Goal: Task Accomplishment & Management: Manage account settings

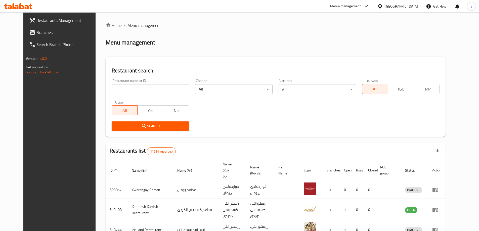
click at [36, 30] on span "Branches" at bounding box center [67, 32] width 63 height 6
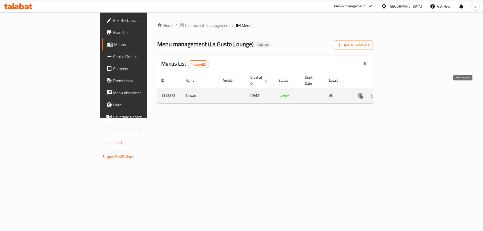
click at [403, 92] on link "enhanced table" at bounding box center [397, 96] width 12 height 12
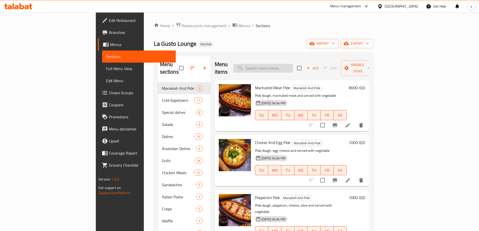
click at [285, 68] on input "search" at bounding box center [263, 68] width 59 height 9
paste input "Classic Burger"
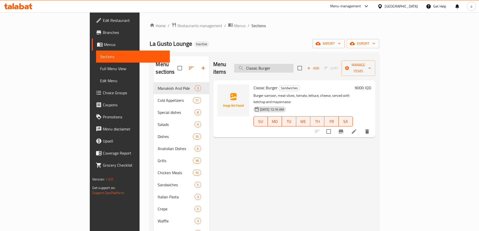
click at [294, 66] on input "Classic Burger" at bounding box center [263, 68] width 59 height 9
paste input "hicken Scallop"
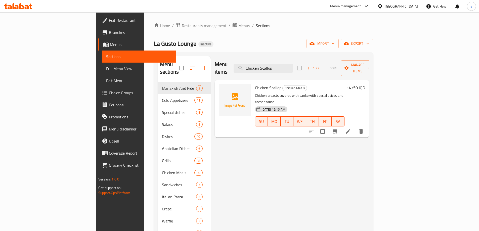
click at [254, 130] on div "Menu items Chicken Scallop Add Sort Manage items Chicken Scallop Chicken Meals …" at bounding box center [290, 171] width 159 height 231
click at [293, 64] on input "Chicken Scallop" at bounding box center [263, 68] width 59 height 9
paste input "Zinger"
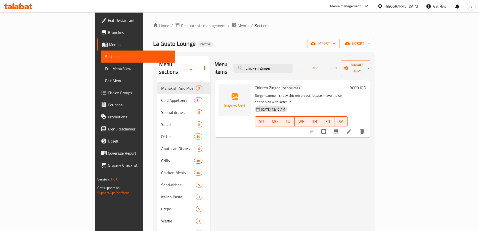
drag, startPoint x: 244, startPoint y: 184, endPoint x: 245, endPoint y: 179, distance: 4.5
click at [244, 182] on div "Menu items Chicken Zinger Add Sort Manage items Chicken Zinger Sandwiches Burge…" at bounding box center [291, 171] width 160 height 231
click at [293, 67] on input "Chicken Zinger" at bounding box center [263, 68] width 59 height 9
paste input "Grilled Chicken Breast Bur"
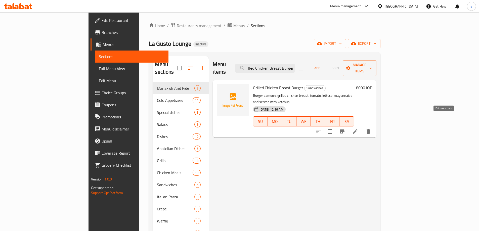
type input "Grilled Chicken Breast Burger"
click at [358, 129] on icon at bounding box center [355, 131] width 5 height 5
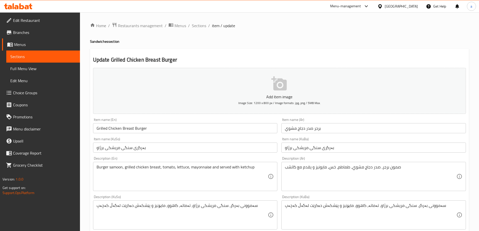
scroll to position [75, 0]
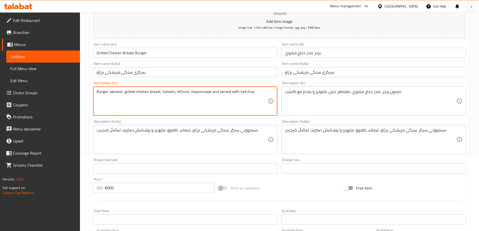
click at [213, 91] on textarea "Burger samoon, grilled chicken breast, tomato, lettuce, mayonnaise and served w…" at bounding box center [183, 101] width 172 height 24
click at [254, 100] on textarea "Burger samoon, grilled chicken breast, tomato, lettuce, mayonnaise, served with…" at bounding box center [183, 101] width 172 height 24
paste textarea "and French fries"
type textarea "Burger samoon, grilled chicken breast, tomato, lettuce, mayonnaise, served with…"
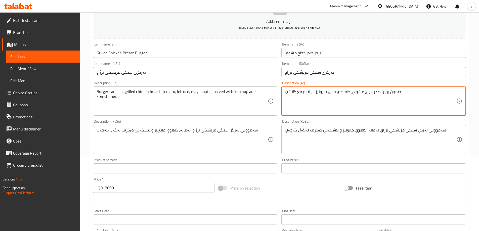
click at [372, 108] on textarea "صمون برجر، صدر دجاج مشوي، طماطم، خس، مايونيز و يقدم مع كاتشب" at bounding box center [371, 101] width 172 height 24
drag, startPoint x: 369, startPoint y: 92, endPoint x: 373, endPoint y: 92, distance: 3.5
click at [373, 92] on textarea "صمون برجر، صدر دجاج مشوي، طماطم، خس، مايونيز و يقدم مع كاتشب" at bounding box center [371, 101] width 172 height 24
click at [329, 99] on textarea "صمون برجر، صدر دجاج مشوي، طماطم، خس، مايونيز، يقدم مع كاتشب" at bounding box center [371, 101] width 172 height 24
paste textarea "وبطاطا [GEOGRAPHIC_DATA]"
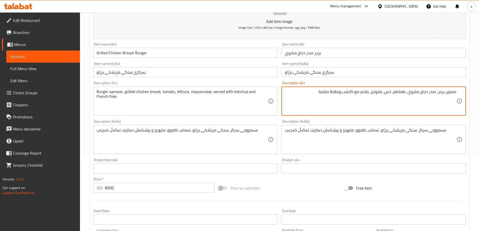
type textarea "صمون برجر، صدر دجاج مشوي، طماطم، خس، مايونيز، يقدم مع كاتشب وبطاطا مقلية"
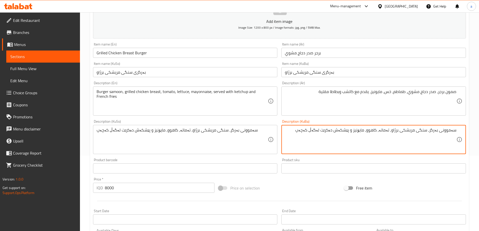
click at [292, 133] on textarea "سەموونی بەرگر، سنگی مریشکی برژاو، تەماتە، کاهوو، مایۆنیز و پێشکەش دەکرێت لەگەڵ …" at bounding box center [371, 140] width 172 height 24
click at [354, 130] on textarea "سەموونی بەرگر، سنگی مریشکی برژاو، تەماتە، کاهوو، مایۆنیز و پێشکەش دەکرێت لەگەڵ …" at bounding box center [371, 140] width 172 height 24
click at [306, 129] on textarea "سەموونی بەرگر، سنگی مریشکی برژاو، تەماتە، کاهوو، مایۆنیز، پێشکەش دەکرێت لەگەڵ ک…" at bounding box center [371, 140] width 172 height 24
paste textarea "فینگەر"
click at [308, 132] on textarea "سەموونی بەرگر، سنگی مریشکی برژاو، تەماتە، کاهوو، مایۆنیز، پێشکەش دەکرێت لەگەڵ ک…" at bounding box center [371, 140] width 172 height 24
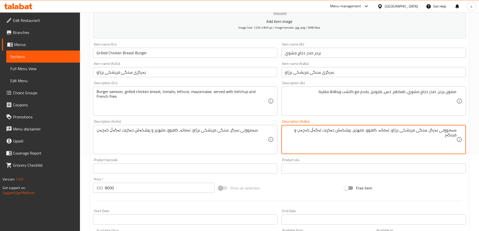
type textarea "سەموونی بەرگر، سنگی مریشکی برژاو، تەماتە، کاهوو، مایۆنیز، پێشکەش دەکرێت لەگەڵ ک…"
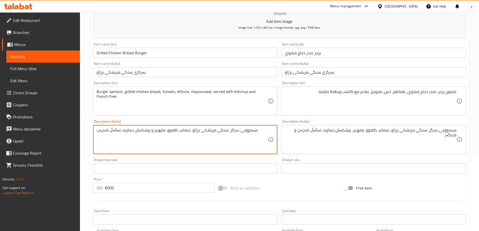
paste textarea "، پێشکەش دەکرێت لەگەڵ کەچەپ و فینگەر"
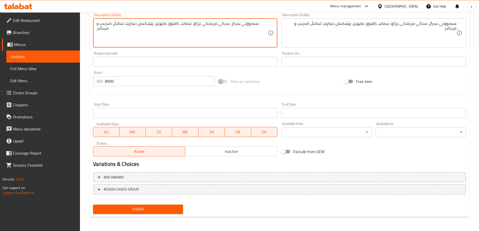
type textarea "سەموونی بەرگر، سنگی مریشکی برژاو، تەماتە، کاهوو، مایۆنیز، پێشکەش دەکرێت لەگەڵ ک…"
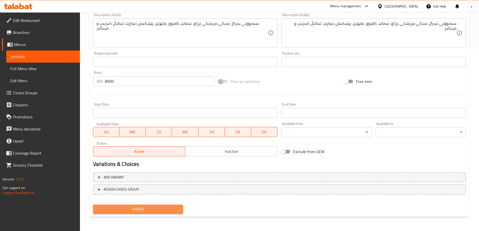
click at [134, 209] on span "Update" at bounding box center [138, 209] width 82 height 6
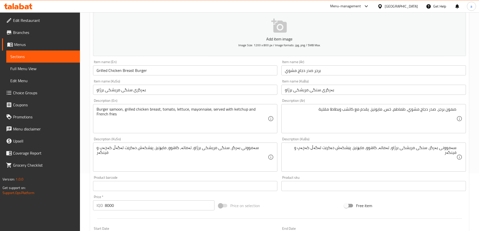
scroll to position [0, 0]
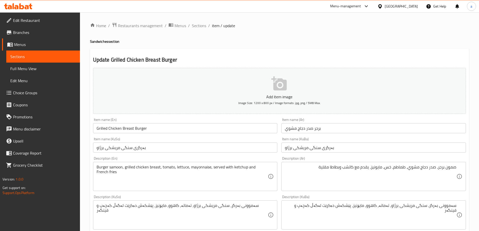
click at [68, 52] on link "Sections" at bounding box center [43, 57] width 74 height 12
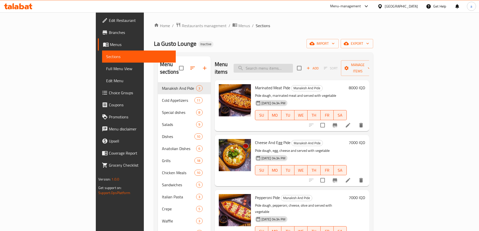
click at [284, 64] on input "search" at bounding box center [263, 68] width 59 height 9
paste input "Trio Burger"
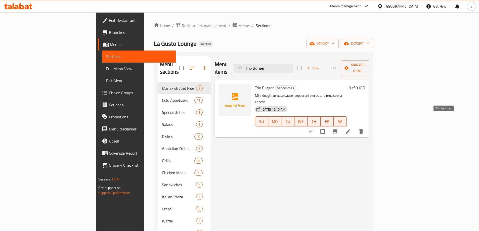
type input "Trio Burger"
click at [110, 47] on span "Menus" at bounding box center [141, 45] width 62 height 6
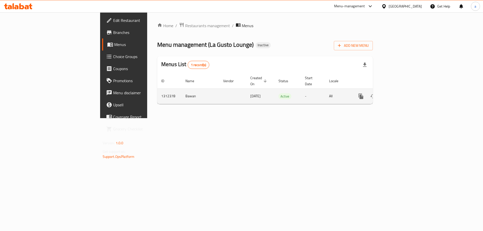
click at [400, 93] on icon "enhanced table" at bounding box center [397, 96] width 6 height 6
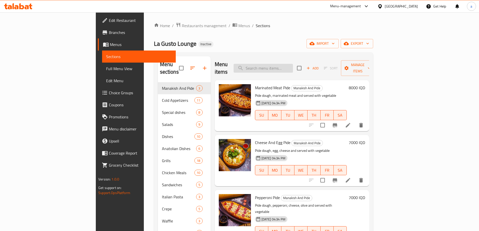
click at [293, 64] on input "search" at bounding box center [263, 68] width 59 height 9
paste input "Chicken Parmesan"
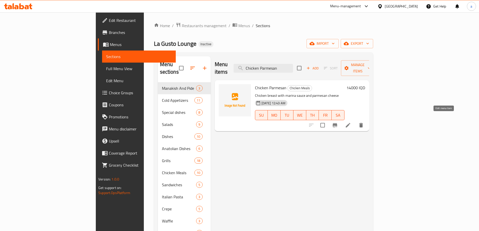
type input "Chicken Parmesan"
click at [355, 121] on li at bounding box center [348, 125] width 14 height 9
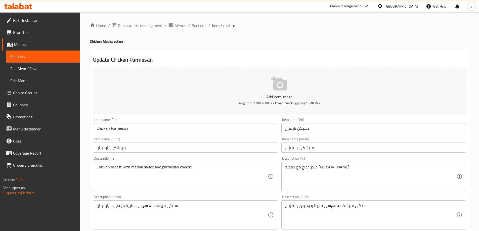
click at [305, 130] on input "تشيكن بارمزان" at bounding box center [374, 128] width 185 height 10
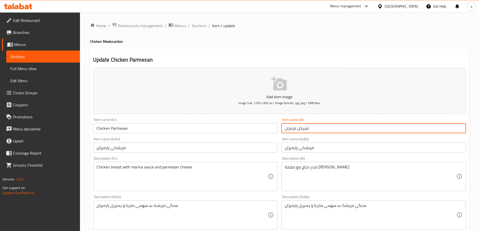
click at [305, 130] on input "تشيكن بارمزان" at bounding box center [374, 128] width 185 height 10
click at [298, 126] on input "تشيكن بارمزان" at bounding box center [374, 128] width 185 height 10
drag, startPoint x: 298, startPoint y: 126, endPoint x: 314, endPoint y: 128, distance: 16.2
click at [314, 128] on input "تشيكن بارمزان" at bounding box center [374, 128] width 185 height 10
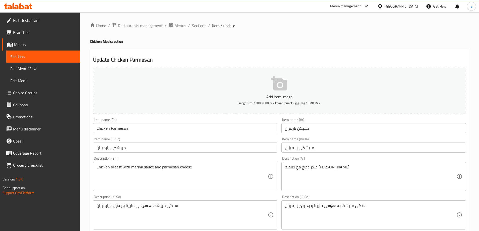
click at [309, 37] on div "Home / Restaurants management / Menus / Sections / item / update Chicken Meals …" at bounding box center [279, 212] width 379 height 381
click at [38, 54] on span "Sections" at bounding box center [43, 57] width 66 height 6
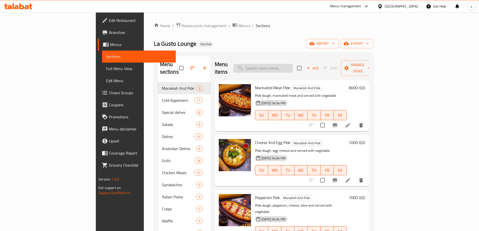
click at [293, 66] on input "search" at bounding box center [263, 68] width 59 height 9
paste input "Chicken Scallop"
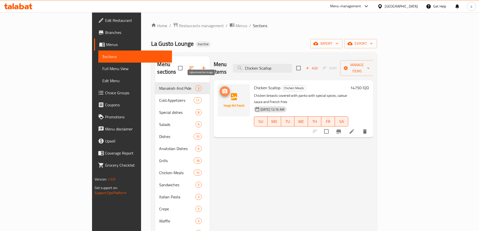
click at [224, 91] on circle "upload picture" at bounding box center [225, 92] width 2 height 2
click at [286, 65] on input "Chicken Scallop" at bounding box center [262, 68] width 59 height 9
paste input "lassic Burger"
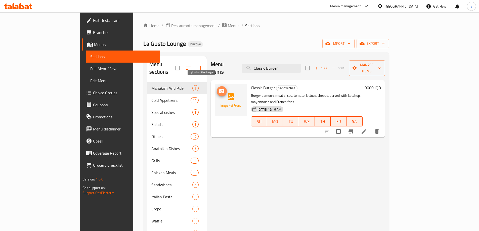
click at [219, 89] on icon "upload picture" at bounding box center [221, 91] width 5 height 5
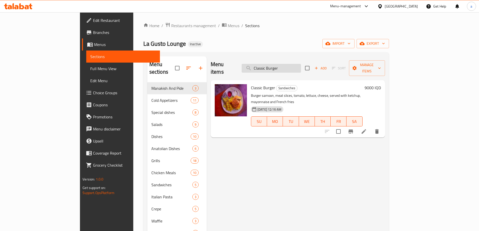
click at [284, 68] on input "Classic Burger" at bounding box center [271, 68] width 59 height 9
paste input "hicken Zin"
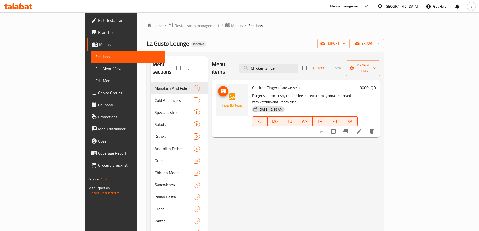
click at [220, 88] on icon "upload picture" at bounding box center [223, 91] width 6 height 6
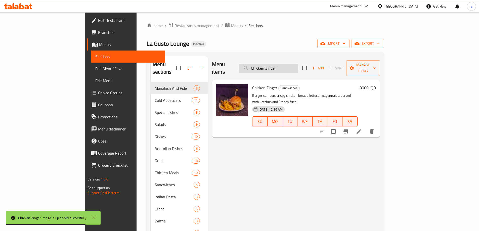
click at [298, 64] on input "Chicken Zinger" at bounding box center [268, 68] width 59 height 9
paste input "Grilled Chicken Breast Burge"
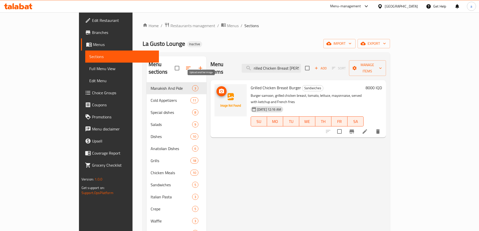
click at [219, 89] on icon "upload picture" at bounding box center [221, 91] width 5 height 5
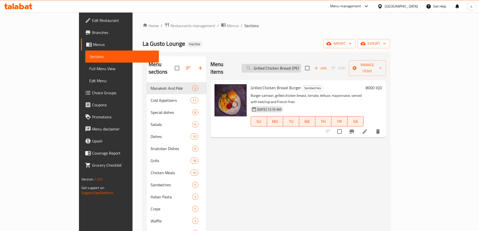
click at [297, 64] on input "Grilled Chicken Breast Burge" at bounding box center [271, 68] width 59 height 9
paste input "Trio Burger"
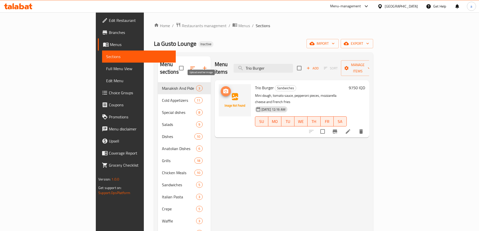
click at [223, 89] on icon "upload picture" at bounding box center [225, 91] width 5 height 5
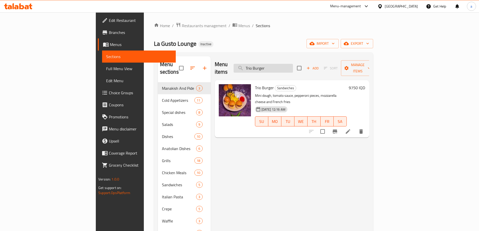
click at [293, 64] on input "Trio Burger" at bounding box center [263, 68] width 59 height 9
paste input "Chicken Parmesan"
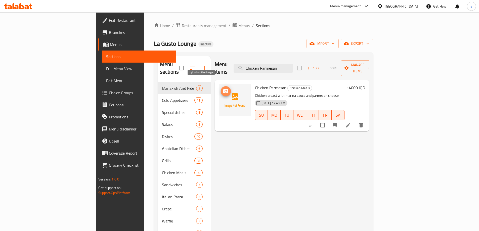
click at [223, 89] on icon "upload picture" at bounding box center [225, 91] width 5 height 5
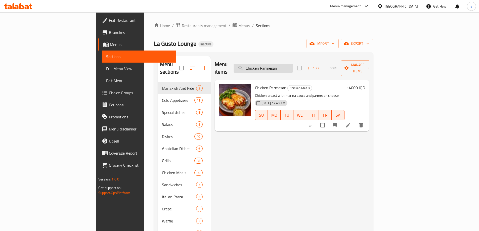
click at [293, 64] on input "Chicken Parmesan" at bounding box center [263, 68] width 59 height 9
paste input "Mexican Chicke"
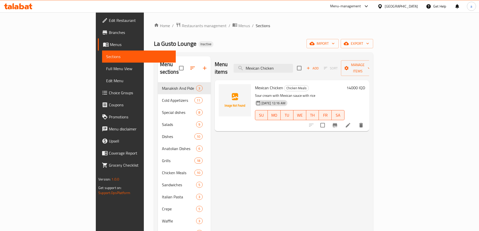
type input "Mexican Chicken"
click at [223, 89] on icon "upload picture" at bounding box center [225, 91] width 5 height 5
click at [110, 46] on span "Menus" at bounding box center [141, 45] width 62 height 6
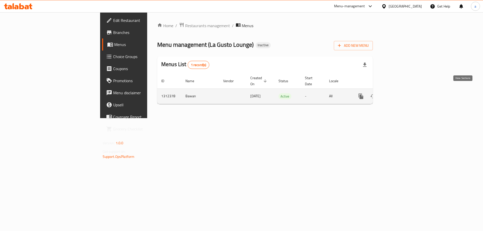
click at [400, 93] on icon "enhanced table" at bounding box center [397, 96] width 6 height 6
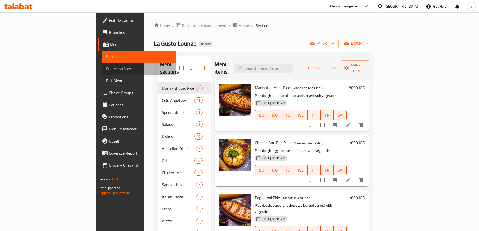
click at [106, 68] on span "Full Menu View" at bounding box center [139, 69] width 66 height 6
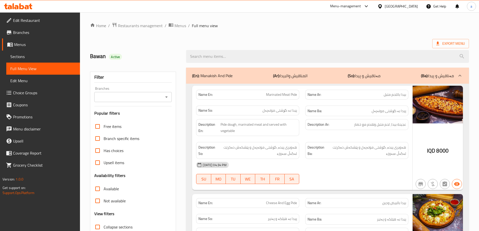
click at [168, 96] on icon "Open" at bounding box center [167, 97] width 6 height 6
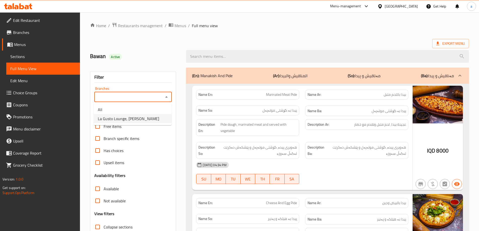
click at [144, 116] on li "La Gusto Lounge, Al- Saad" at bounding box center [133, 118] width 78 height 9
type input "La Gusto Lounge, Al- Saad"
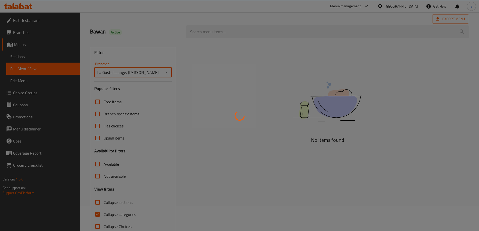
scroll to position [36, 0]
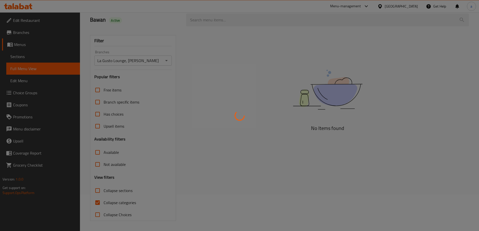
click at [99, 203] on div at bounding box center [239, 115] width 479 height 231
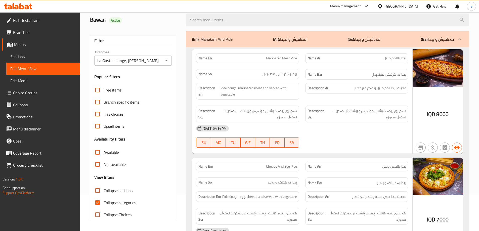
click at [97, 203] on input "Collapse categories" at bounding box center [98, 203] width 12 height 12
checkbox input "false"
click at [374, 37] on p "(So): مەناقیش و پیدا" at bounding box center [364, 39] width 33 height 6
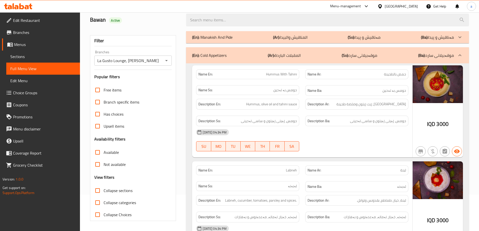
click at [375, 56] on p "(So): موقەبیلاتی سارد" at bounding box center [359, 55] width 35 height 6
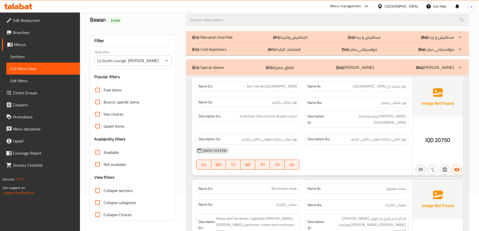
click at [404, 70] on div "(En): Special dishes (Ar): اطباق مميزة (So): خواردنی تایبەت (Ba): خواردنی تایبەت" at bounding box center [323, 67] width 262 height 6
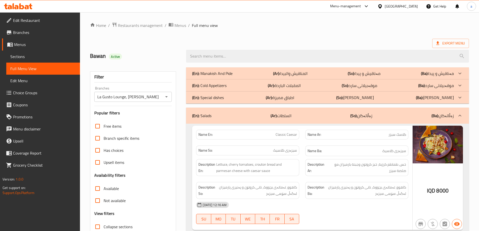
scroll to position [0, 0]
click at [414, 112] on div "(En): Salads (Ar): السلطات (So): زەڵاتەکان (Ba): زەڵاتەکان" at bounding box center [327, 116] width 283 height 16
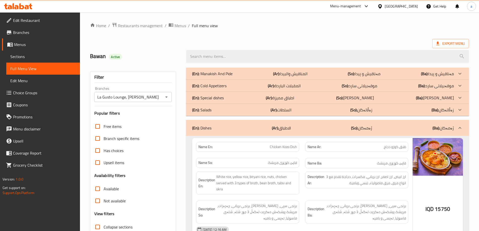
click at [381, 127] on div "(En): Dishes (Ar): الاطباق (So): ژەمەکان (Ba): ژەمەکان" at bounding box center [323, 128] width 262 height 6
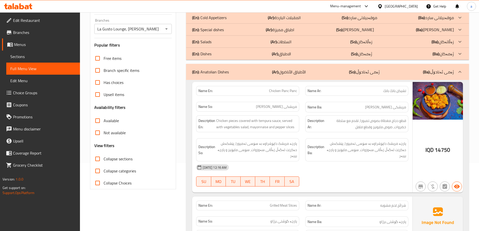
scroll to position [75, 0]
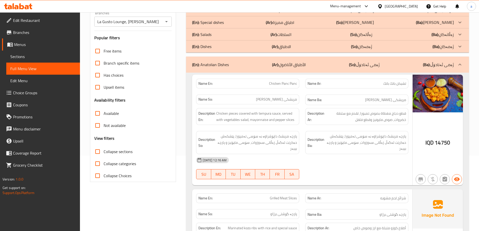
click at [124, 155] on span "Collapse sections" at bounding box center [118, 152] width 29 height 6
click at [104, 155] on input "Collapse sections" at bounding box center [98, 152] width 12 height 12
checkbox input "true"
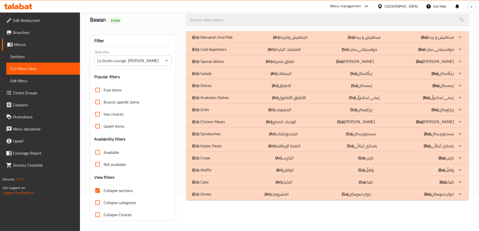
scroll to position [36, 0]
click at [99, 151] on input "Available" at bounding box center [98, 152] width 12 height 12
checkbox input "false"
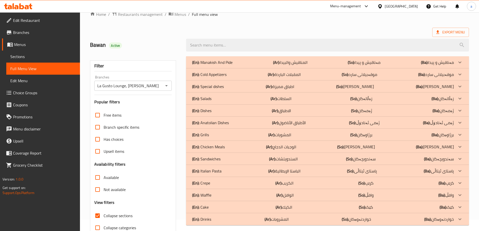
scroll to position [0, 0]
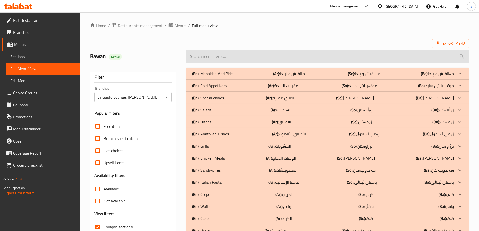
click at [229, 54] on input "search" at bounding box center [327, 56] width 283 height 13
paste input "Mexican"
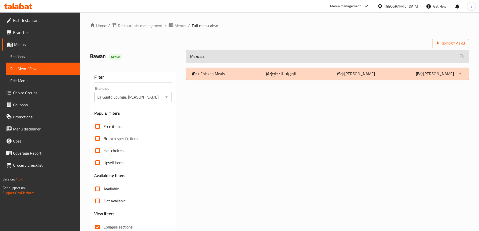
click at [223, 57] on input "Mexican" at bounding box center [327, 56] width 283 height 13
paste input "Chicken Parmesan"
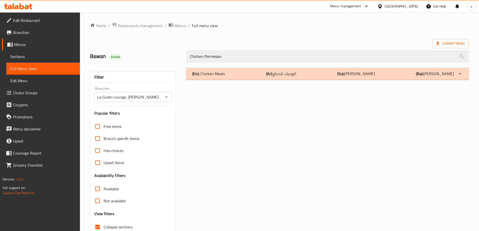
click at [234, 74] on div "(En): Chicken Meals (Ar): الوجبات الدجاج (So): ژەمی مریشک (Ba): ژەمی مریشک" at bounding box center [323, 74] width 262 height 6
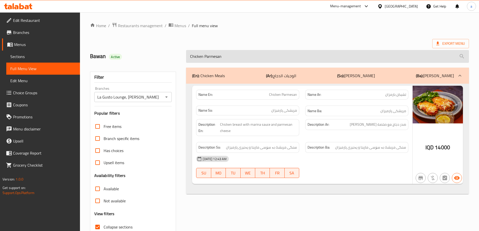
click at [268, 57] on input "Chicken Parmesan" at bounding box center [327, 56] width 283 height 13
paste input "lassic Burger"
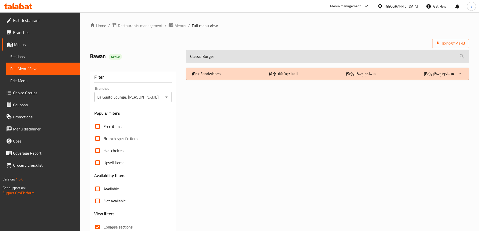
drag, startPoint x: 224, startPoint y: 57, endPoint x: 189, endPoint y: 54, distance: 35.4
click at [189, 54] on input "Classic Burger" at bounding box center [327, 56] width 283 height 13
paste input "hicken Zin"
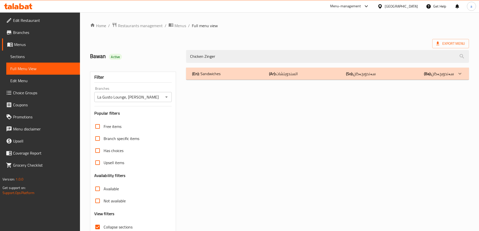
click at [263, 63] on div "Chicken Zinger" at bounding box center [327, 56] width 289 height 19
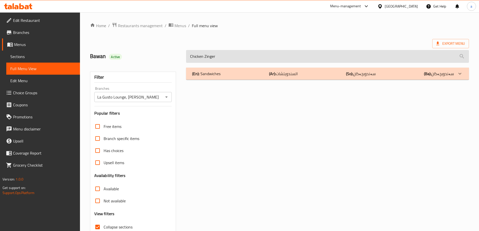
click at [262, 60] on input "Chicken Zinger" at bounding box center [327, 56] width 283 height 13
paste input "Grilled"
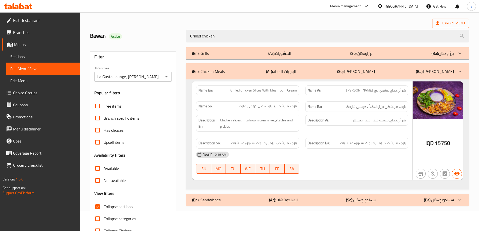
scroll to position [36, 0]
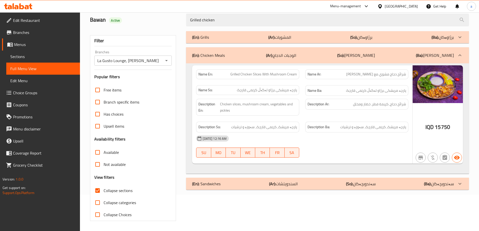
click at [361, 55] on p "(So): ژەمی مریشک" at bounding box center [356, 55] width 38 height 6
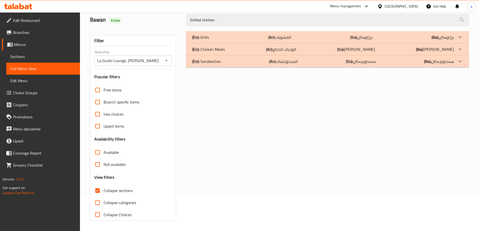
click at [267, 35] on div "(En): Grills (Ar): المشويات (So): برژاوەکان (Ba): برژاوەکان" at bounding box center [323, 37] width 262 height 6
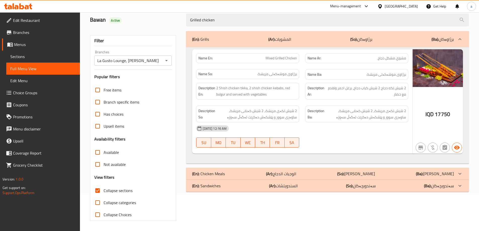
click at [267, 35] on div "(En): Grills (Ar): المشويات (So): برژاوەکان (Ba): برژاوەکان" at bounding box center [327, 39] width 283 height 16
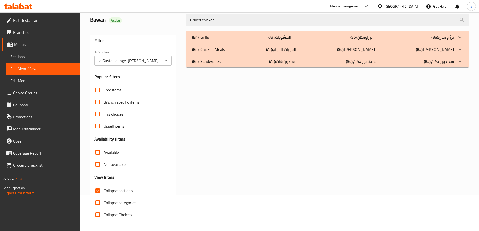
click at [256, 49] on div "(En): Chicken Meals (Ar): الوجبات الدجاج (So): ژەمی مریشک (Ba): ژەمی مریشک" at bounding box center [323, 49] width 262 height 6
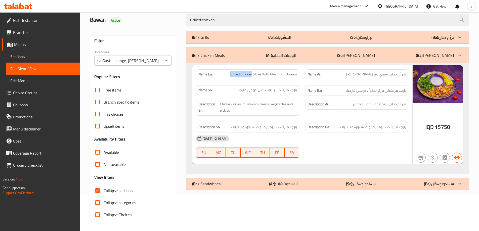
drag, startPoint x: 231, startPoint y: 75, endPoint x: 252, endPoint y: 76, distance: 21.4
click at [252, 76] on p "Name En: Grilled Chicken Slices With Mushroom Cream" at bounding box center [248, 74] width 99 height 5
copy span "Grilled Chicken"
drag, startPoint x: 226, startPoint y: 23, endPoint x: 177, endPoint y: 22, distance: 49.3
click at [177, 22] on div "Bawan Active Grilled chicken" at bounding box center [279, 20] width 385 height 22
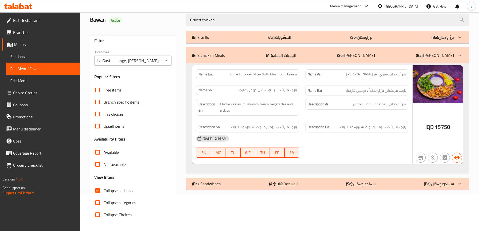
paste input "C"
click at [235, 183] on div "(En): Sandwiches (Ar): السندويتشات (So): سەندویچەکان (Ba): سەندویچەکان" at bounding box center [323, 184] width 262 height 6
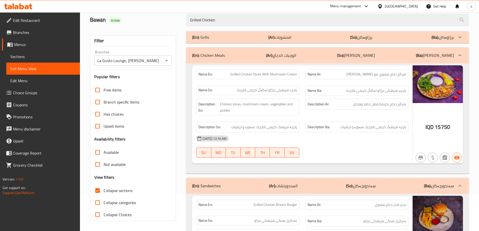
click at [305, 56] on div "(En): Chicken Meals (Ar): الوجبات الدجاج (So): ژەمی مریشک (Ba): ژەمی مریشک" at bounding box center [323, 55] width 262 height 6
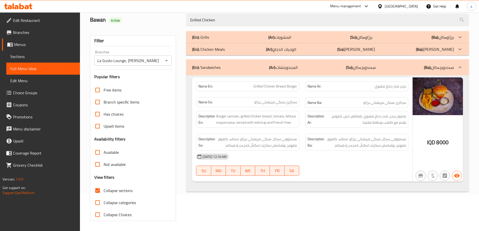
click at [286, 65] on p "(Ar): السندويتشات" at bounding box center [283, 67] width 29 height 6
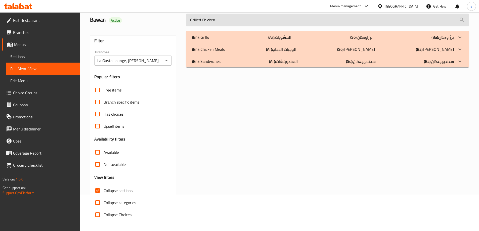
click at [333, 17] on input "Grilled Chicken" at bounding box center [327, 20] width 283 height 13
paste input "Trio"
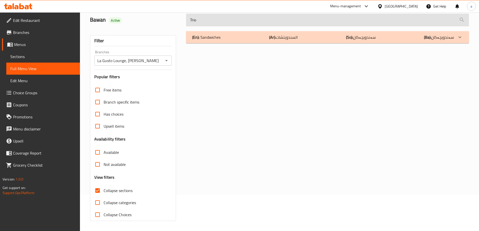
drag, startPoint x: 271, startPoint y: 20, endPoint x: 186, endPoint y: 21, distance: 84.8
click at [186, 21] on input "Trio" at bounding box center [327, 20] width 283 height 13
paste input "Chicken Parmesan"
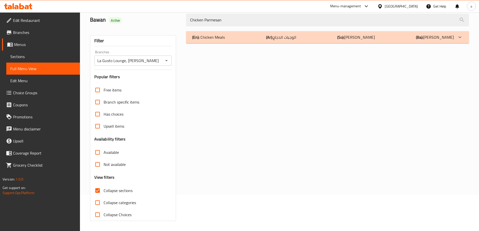
type input "Chicken Parmesan"
click at [264, 32] on div "(En): Chicken Meals (Ar): الوجبات الدجاج (So): ژەمی مریشک (Ba): ژەمی مریشک" at bounding box center [327, 37] width 283 height 12
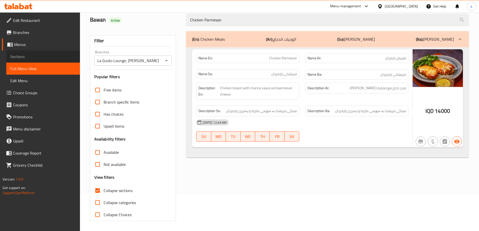
click at [38, 56] on span "Sections" at bounding box center [43, 57] width 66 height 6
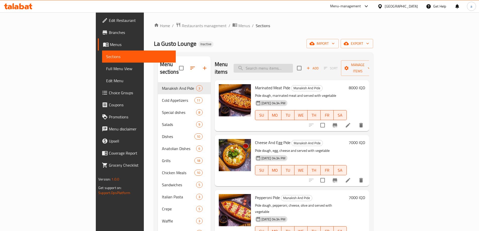
click at [293, 66] on input "search" at bounding box center [263, 68] width 59 height 9
paste input "Chicken Parmesan"
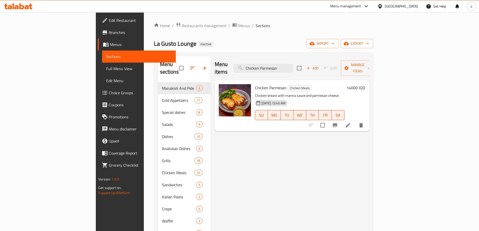
type input "Chicken Parmesan"
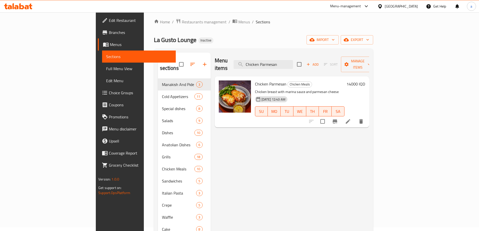
scroll to position [6, 0]
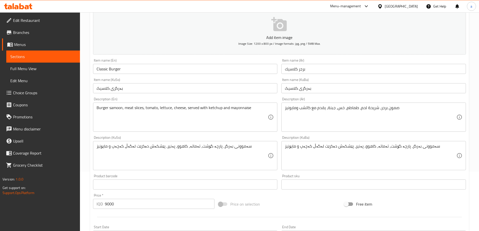
scroll to position [75, 0]
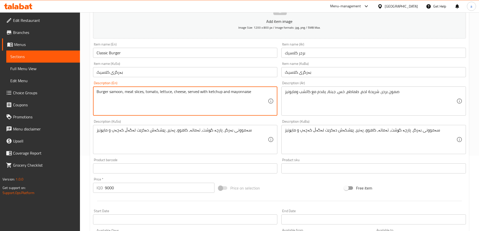
click at [225, 92] on textarea "Burger samoon, meat slices, tomato, lettuce, cheese, served with ketchup and ma…" at bounding box center [183, 101] width 172 height 24
click at [245, 93] on textarea "Burger samoon, meat slices, tomato, lettuce, cheese, served with ketchup, mayon…" at bounding box center [183, 101] width 172 height 24
paste textarea "and"
paste textarea "French fries"
type textarea "Burger samoon, meat slices, tomato, lettuce, cheese, served with ketchup, mayon…"
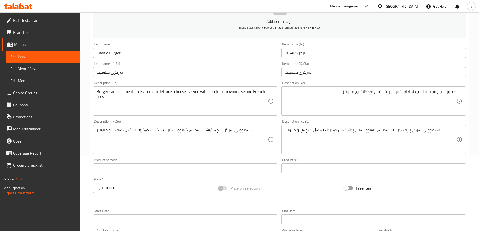
click at [318, 89] on div "صمون برجر، شريحة لحم، طماطم، خس، جبنة، يقدم مع كاتشب، مايونيز Description (Ar)" at bounding box center [374, 101] width 185 height 29
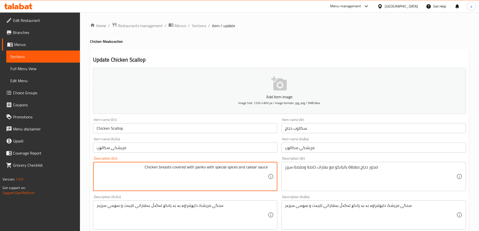
click at [244, 166] on textarea "Chicken breasts covered with panko with special spices and caesar sauce" at bounding box center [183, 177] width 172 height 24
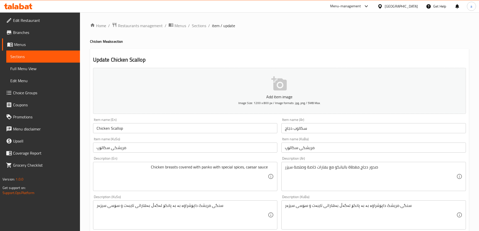
click at [269, 169] on div "Chicken breasts covered with panko with special spices, caesar sauce Descriptio…" at bounding box center [185, 176] width 185 height 29
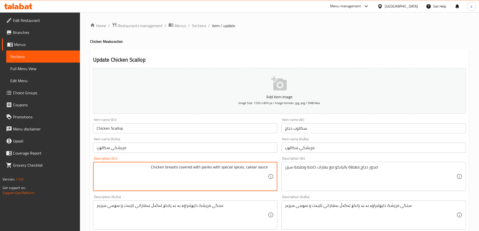
paste textarea "and French fries"
type textarea "Chicken breasts covered with panko with special spices, caesar sauce and French…"
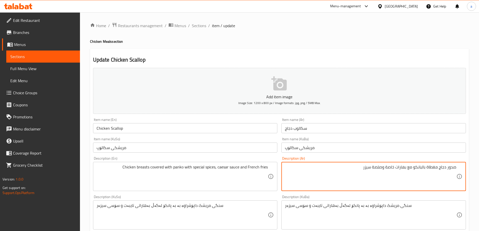
drag, startPoint x: 384, startPoint y: 169, endPoint x: 387, endPoint y: 169, distance: 3.5
click at [387, 169] on textarea "صدور دجاج مغطاة بالبانكو مع بهارات خاصة وصلصة سيزر" at bounding box center [371, 177] width 172 height 24
click at [333, 171] on textarea "صدور دجاج مغطاة بالبانكو مع بهارات خاصة، صلصة سيزر" at bounding box center [371, 177] width 172 height 24
paste textarea "وبطاطا [GEOGRAPHIC_DATA]"
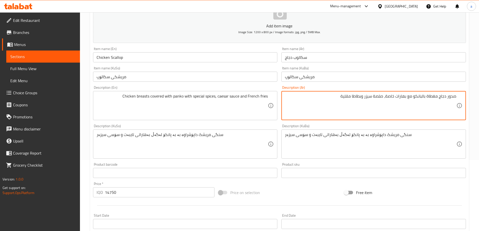
scroll to position [75, 0]
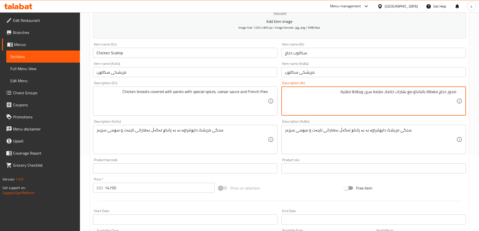
type textarea "صدور دجاج مغطاة بالبانكو مع بهارات خاصة، صلصة سيزر وبطاطا مقلية"
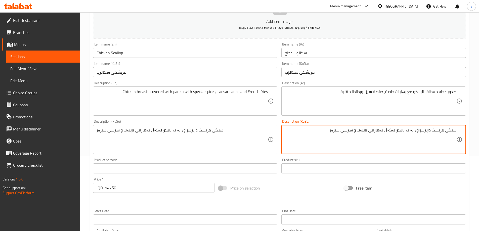
drag, startPoint x: 362, startPoint y: 132, endPoint x: 365, endPoint y: 132, distance: 3.5
click at [365, 132] on textarea "سنگی مریشک داپۆشراوە بە بە پانکۆ لەگەڵ بەهاراتی تایبەت و سۆسی سیزەر" at bounding box center [371, 140] width 172 height 24
click at [329, 131] on textarea "سنگی مریشک داپۆشراوە بە بە پانکۆ لەگەڵ بەهاراتی تایبەت، سۆسی سیزەر" at bounding box center [371, 140] width 172 height 24
paste textarea "فینگەر"
click at [311, 144] on textarea "سنگی مریشک داپۆشراوە بە بە پانکۆ لەگەڵ بەهاراتی تایبەت، سۆسی سیزەر و فینگەر" at bounding box center [371, 140] width 172 height 24
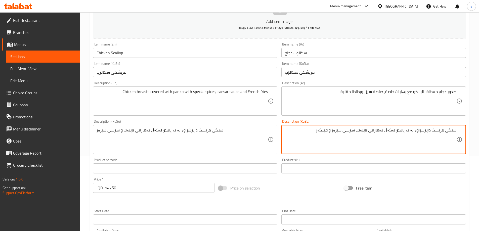
type textarea "سنگی مریشک داپۆشراوە بە بە پانکۆ لەگەڵ بەهاراتی تایبەت، سۆسی سیزەر و فینگەر"
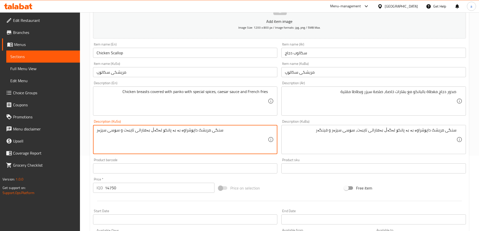
paste textarea "، سۆسی سیزەر و فینگ"
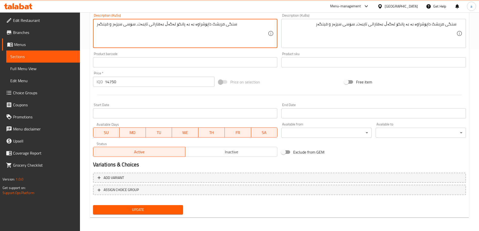
scroll to position [182, 0]
type textarea "سنگی مریشک داپۆشراوە بە بە پانکۆ لەگەڵ بەهاراتی تایبەت، سۆسی سیزەر و فینگەر"
click at [163, 211] on span "Update" at bounding box center [138, 209] width 82 height 6
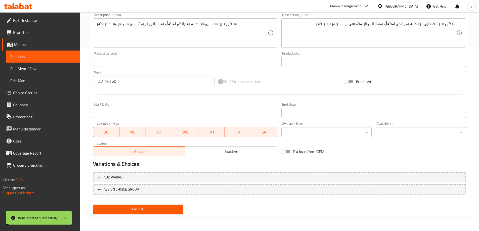
scroll to position [0, 0]
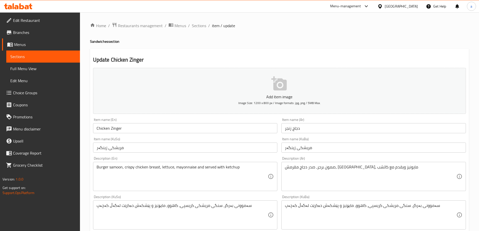
click at [88, 71] on div "Home / Restaurants management / Menus / Sections / item / update Sandwiches sec…" at bounding box center [279, 212] width 399 height 401
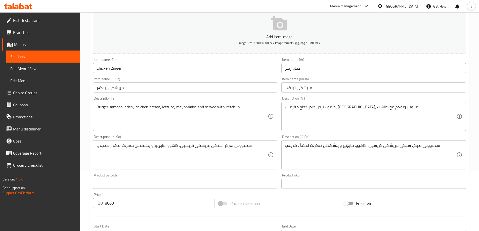
scroll to position [75, 0]
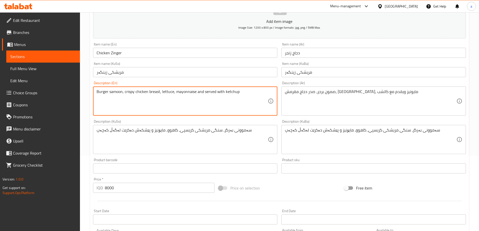
click at [219, 94] on textarea "Burger samoon, crispy chicken breast, lettuce, mayonnaise and served with ketch…" at bounding box center [183, 101] width 172 height 24
click at [245, 91] on textarea "Burger samoon, crispy chicken breast, lettuce, mayonnaise and served with ketch…" at bounding box center [183, 101] width 172 height 24
click at [200, 92] on textarea "Burger samoon, crispy chicken breast, lettuce, mayonnaise and served with ketch…" at bounding box center [183, 101] width 172 height 24
click at [232, 96] on textarea "Burger samoon, crispy chicken breast, lettuce, mayonnaise, served with ketchup" at bounding box center [183, 101] width 172 height 24
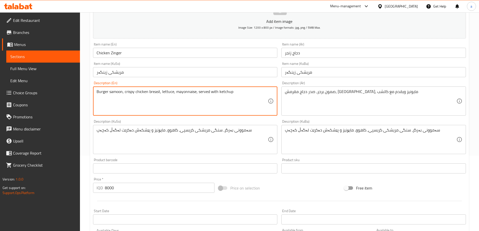
paste textarea "and French fries"
type textarea "Burger samoon, crispy chicken breast, lettuce, mayonnaise, served with ketchup …"
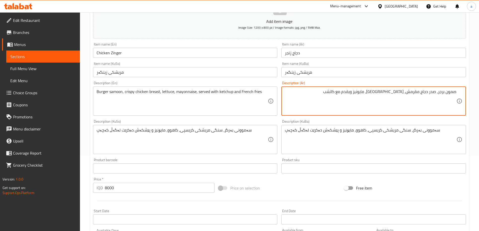
drag, startPoint x: 382, startPoint y: 92, endPoint x: 385, endPoint y: 92, distance: 2.6
click at [385, 92] on textarea "صمون برجر، صدر دجاج مقرمش، خس، مايونيز ويقدم مع كاتشب" at bounding box center [371, 101] width 172 height 24
click at [339, 104] on textarea "صمون برجر، صدر دجاج مقرمش، خس، مايونيز، يقدم مع كاتشب" at bounding box center [371, 101] width 172 height 24
paste textarea "وبطاطا مقلية"
type textarea "صمون برجر، صدر دجاج مقرمش، خس، مايونيز، يقدم مع كاتشب وبطاطا مقلية"
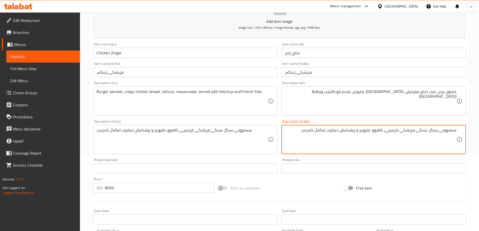
drag, startPoint x: 359, startPoint y: 131, endPoint x: 362, endPoint y: 131, distance: 2.8
click at [362, 131] on textarea "سەموونی بەرگر، سنگی مریشکی کریسپی، کاهوو، مایۆنیز و پێشکەش دەکرێت لەگەڵ کەچەپ" at bounding box center [371, 140] width 172 height 24
click at [302, 133] on textarea "سەموونی بەرگر، سنگی مریشکی کریسپی، کاهوو، مایۆنیز، پێشکەش دەکرێت لەگەڵ کەچەپ" at bounding box center [371, 140] width 172 height 24
paste textarea "فینگەر"
click at [312, 130] on textarea "سەموونی بەرگر، سنگی مریشکی کریسپی، کاهوو، مایۆنیز، پێشکەش دەکرێت لەگەڵ کەچەپ فی…" at bounding box center [371, 140] width 172 height 24
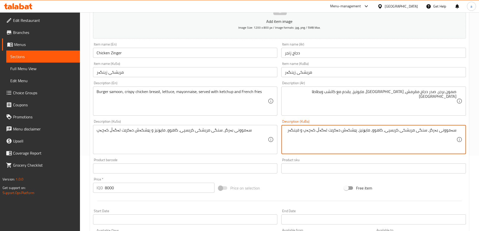
type textarea "سەموونی بەرگر، سنگی مریشکی کریسپی، کاهوو، مایۆنیز، پێشکەش دەکرێت لەگەڵ کەچەپ و …"
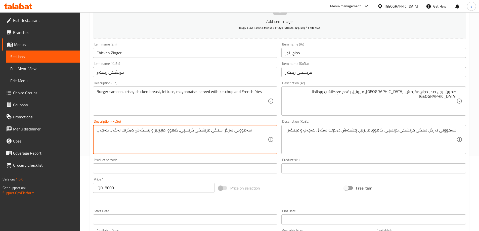
paste textarea "، پێشکەش دەکرێت لەگەڵ کەچەپ و فینگەر"
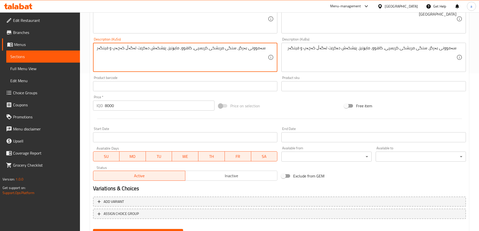
scroll to position [182, 0]
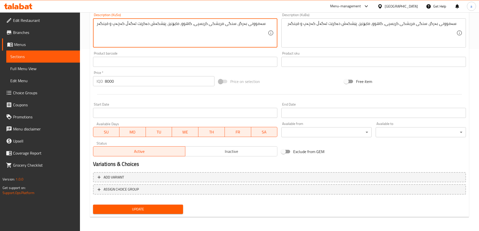
type textarea "سەموونی بەرگر، سنگی مریشکی کریسپی، کاهوو، مایۆنیز، پێشکەش دەکرێت لەگەڵ کەچەپ و …"
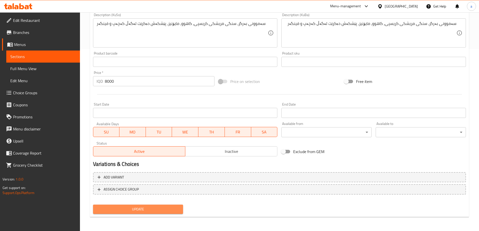
click at [135, 206] on span "Update" at bounding box center [138, 209] width 82 height 6
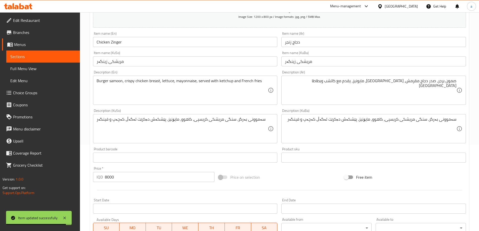
scroll to position [0, 0]
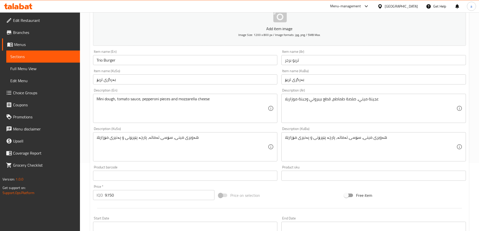
scroll to position [75, 0]
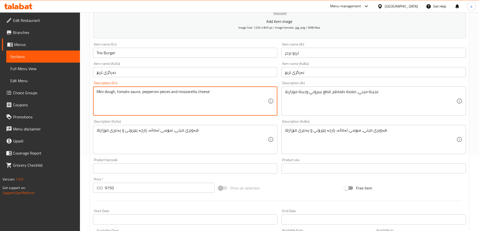
click at [175, 93] on textarea "Mini dough, tomato sauce, pepperoni pieces and mozzarella cheese" at bounding box center [183, 101] width 172 height 24
click at [209, 93] on textarea "Mini dough, tomato sauce, pepperoni pieces, mozzarella cheese" at bounding box center [183, 101] width 172 height 24
paste textarea "and French fries"
type textarea "Mini dough, tomato sauce, pepperoni pieces, mozzarella cheese and French fries"
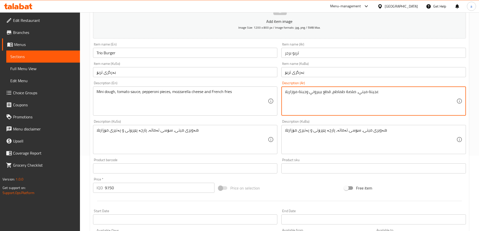
click at [367, 110] on textarea "عجينة ميني، صلصة طماطم، قطع بيبروني وجبنة موزاريلا" at bounding box center [371, 101] width 172 height 24
click at [345, 91] on textarea "عجينة ميني، صلصة طماطم، قطع بيبروني وجبنة موزاريلا" at bounding box center [371, 101] width 172 height 24
click at [385, 92] on textarea "عجينة ميني، صلصة طماطم، قطع بيبروني وجبنة موزاريلا" at bounding box center [371, 101] width 172 height 24
click at [346, 94] on textarea "عجينة ميني، صلصة طماطم، قطع بيبروني، جبنة موزاريلا" at bounding box center [371, 101] width 172 height 24
paste textarea "وبطاطا [GEOGRAPHIC_DATA]"
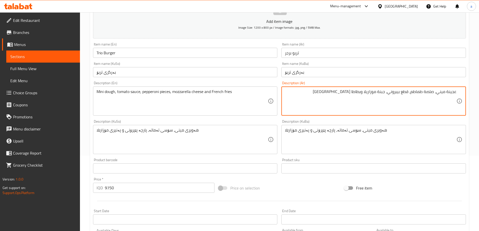
type textarea "عجينة ميني، صلصة طماطم، قطع بيبروني، جبنة موزاريلا وبطاطا [GEOGRAPHIC_DATA]"
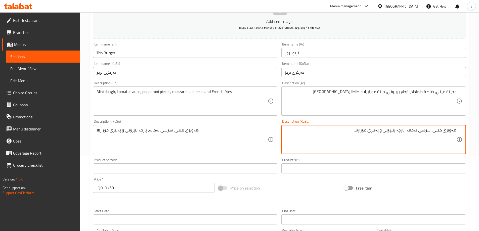
click at [384, 129] on textarea "هەویری مینی، سۆسی تەماتە، پارچە پێپرۆنی و پەنیری مۆزارێلا" at bounding box center [371, 140] width 172 height 24
click at [339, 139] on textarea "هەویری مینی، سۆسی تەماتە، پارچە پێپرۆنی، پەنیری مۆزارێلا" at bounding box center [371, 140] width 172 height 24
click at [359, 133] on textarea "هەویری مینی، سۆسی تەماتە، پارچە پێپرۆنی، پەنیری مۆزارێلا" at bounding box center [371, 140] width 172 height 24
paste textarea "فینگەر"
drag, startPoint x: 345, startPoint y: 134, endPoint x: 460, endPoint y: 135, distance: 114.7
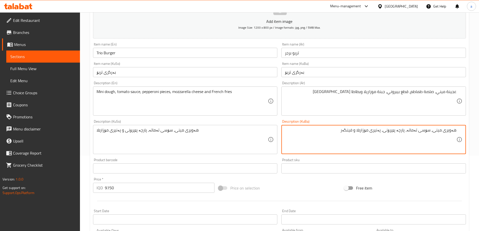
click at [460, 135] on div "هەویری مینی، سۆسی تەماتە، پارچە پێپرۆنی، پەنیری مۆزارێلا و فینگەر Description (…" at bounding box center [374, 139] width 185 height 29
type textarea "هەویری مینی، سۆسی تەماتە، پارچە پێپرۆنی، پەنیری مۆزارێلا و فینگەر"
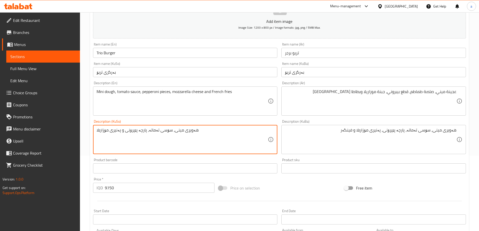
paste textarea "، پەنیری مۆزارێلا و فینگەر"
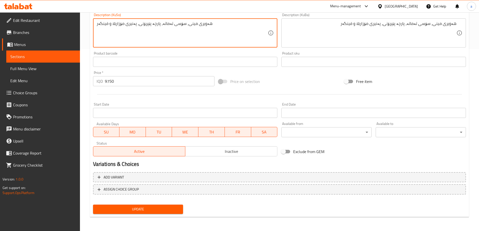
type textarea "هەویری مینی، سۆسی تەماتە، پارچە پێپرۆنی، پەنیری مۆزارێلا و فینگەر"
click at [136, 212] on span "Update" at bounding box center [138, 209] width 82 height 6
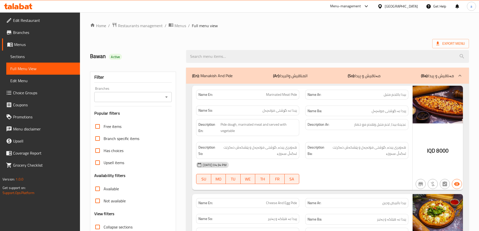
click at [164, 99] on div at bounding box center [166, 97] width 7 height 7
click at [166, 98] on icon "Open" at bounding box center [167, 97] width 6 height 6
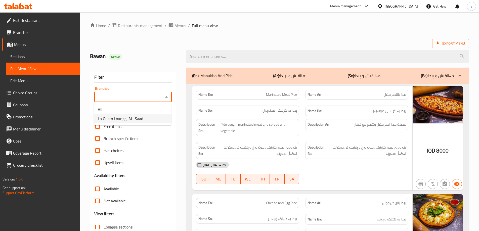
click at [156, 118] on li "La Gusto Lounge, Al- Saad" at bounding box center [133, 118] width 78 height 9
type input "La Gusto Lounge, Al- Saad"
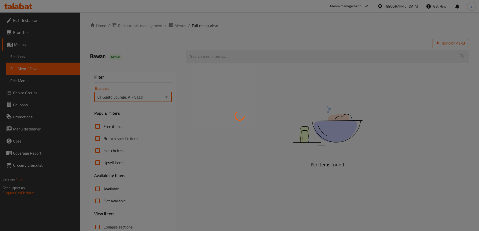
scroll to position [36, 0]
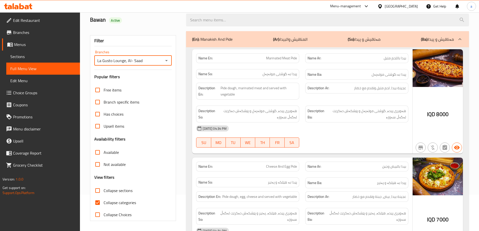
click at [120, 202] on span "Collapse categories" at bounding box center [120, 203] width 32 height 6
click at [104, 202] on input "Collapse categories" at bounding box center [98, 203] width 12 height 12
click at [98, 202] on input "Collapse categories" at bounding box center [98, 203] width 12 height 12
checkbox input "true"
click at [100, 192] on input "Collapse sections" at bounding box center [98, 191] width 12 height 12
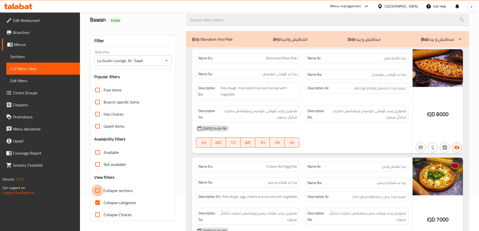
checkbox input "true"
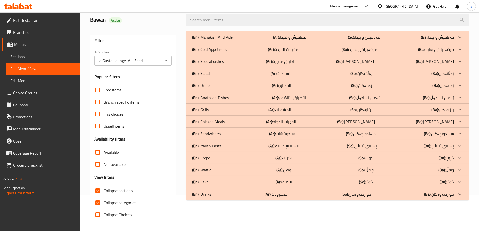
click at [217, 121] on p "(En): Chicken Meals" at bounding box center [208, 122] width 33 height 6
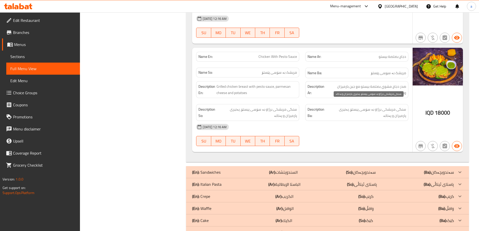
scroll to position [1084, 0]
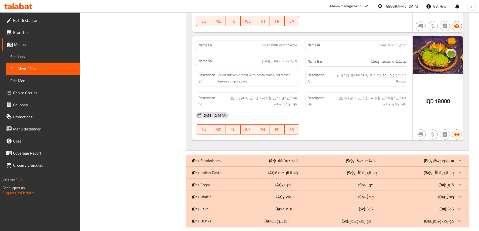
click at [287, 158] on p "(Ar): السندويتشات" at bounding box center [283, 161] width 29 height 6
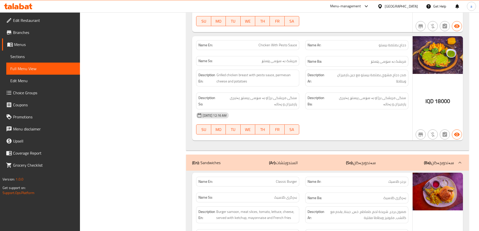
scroll to position [783, 0]
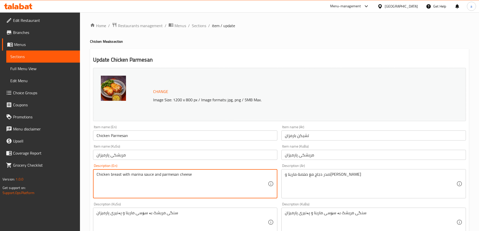
click at [159, 174] on textarea "Chicken breast with marina sauce and parmesan cheese" at bounding box center [183, 184] width 172 height 24
click at [210, 181] on textarea "Chicken breast with marina sauce, parmesan cheese" at bounding box center [183, 184] width 172 height 24
click at [209, 172] on div "Chicken breast with marina sauce, parmesan cheese Description (En)" at bounding box center [185, 183] width 185 height 29
click at [201, 175] on textarea "Chicken breast with marina sauce, parmesan cheese" at bounding box center [183, 184] width 172 height 24
drag, startPoint x: 185, startPoint y: 174, endPoint x: 205, endPoint y: 176, distance: 20.0
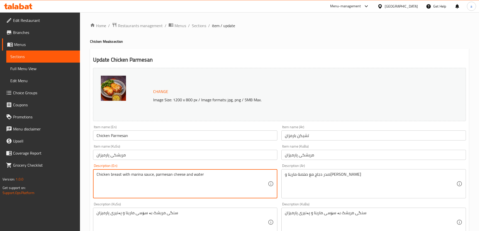
click at [205, 176] on textarea "Chicken breast with marina sauce, parmesan cheese and water" at bounding box center [183, 184] width 172 height 24
type textarea "Chicken breast with marina sauce, parmesan cheese and water"
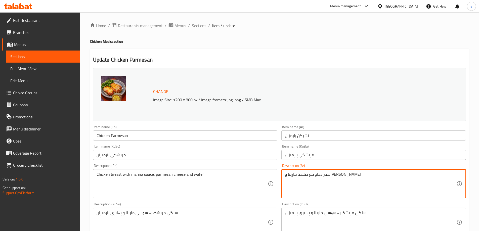
click at [354, 181] on textarea "صدر دجاج مع صلصة مارينا و[PERSON_NAME]" at bounding box center [371, 184] width 172 height 24
click at [362, 179] on textarea "صدر دجاج مع صلصة مارينا و[PERSON_NAME]" at bounding box center [371, 184] width 172 height 24
click at [362, 172] on textarea "صدر دجاج مع صلصة مارينا و[PERSON_NAME]" at bounding box center [371, 184] width 172 height 24
click at [359, 191] on textarea "صدر دجاج مع صلصة مارينا و[PERSON_NAME]" at bounding box center [371, 184] width 172 height 24
click at [412, 174] on textarea "صدر دجاج مع صلصة مارينا وجبن بارميزان ومياه" at bounding box center [371, 184] width 172 height 24
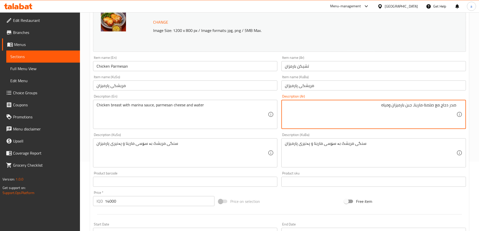
scroll to position [75, 0]
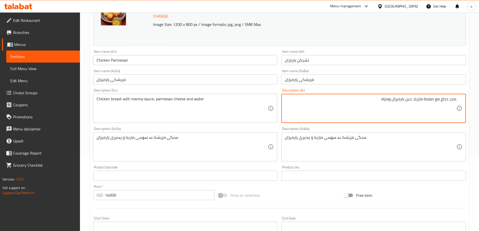
drag, startPoint x: 370, startPoint y: 99, endPoint x: 392, endPoint y: 103, distance: 22.5
click at [392, 103] on textarea "صدر دجاج مع صلصة مارينا، جبن بارميزان ومياه" at bounding box center [371, 109] width 172 height 24
type textarea "صدر دجاج مع صلصة مارينا، جبن بارميزان ومياه"
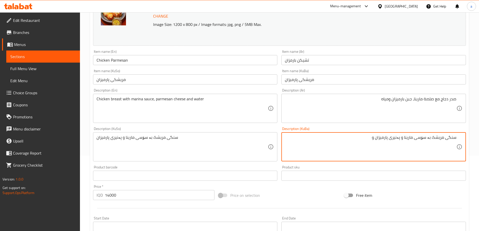
paste textarea "ئاو"
click at [403, 138] on textarea "سنگی مریشک بە سۆسی مارینا و پەنیری پارمیزان و ئاو" at bounding box center [371, 147] width 172 height 24
drag, startPoint x: 363, startPoint y: 139, endPoint x: 483, endPoint y: 133, distance: 119.9
click at [479, 133] on html "​ Menu-management [GEOGRAPHIC_DATA] Get Help a Edit Restaurant Branches Menus S…" at bounding box center [239, 40] width 479 height 231
type textarea "سنگی مریشک بە سۆسی مارینا، پەنیری پارمیزان و ئاو"
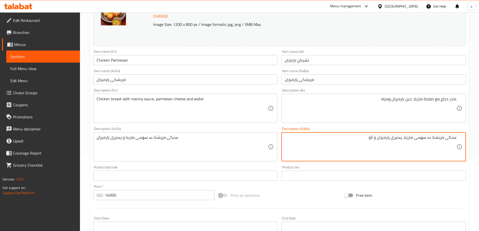
click at [153, 133] on div "سنگی مریشک بە سۆسی مارینا و پەنیری پارمیزان Description (KuSo)" at bounding box center [185, 146] width 185 height 29
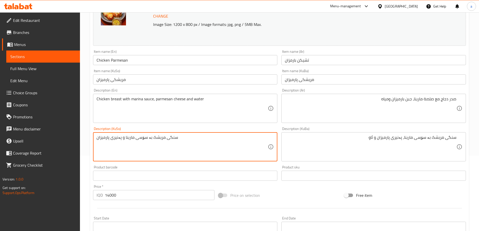
paste textarea "، پەنیری پارمیزان و ئاو"
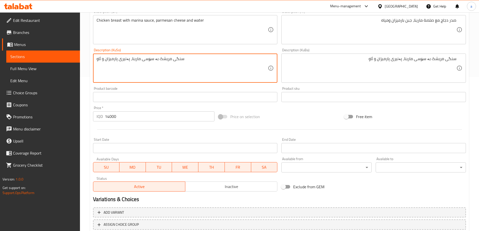
scroll to position [189, 0]
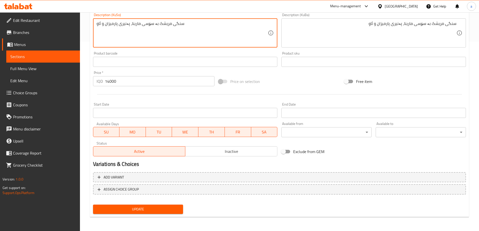
type textarea "سنگی مریشک بە سۆسی مارینا، پەنیری پارمیزان و ئاو"
click at [133, 212] on span "Update" at bounding box center [138, 209] width 82 height 6
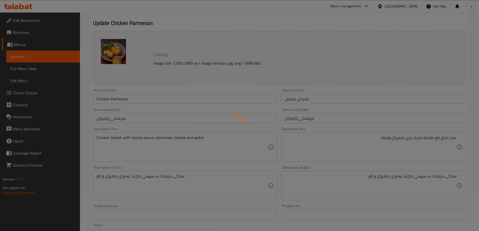
scroll to position [0, 0]
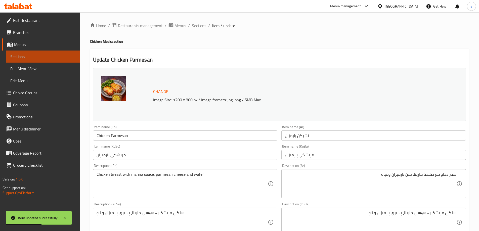
click at [47, 54] on span "Sections" at bounding box center [43, 57] width 66 height 6
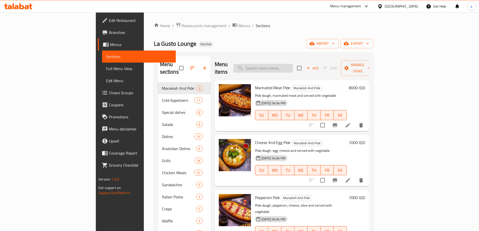
click at [290, 64] on input "search" at bounding box center [263, 68] width 59 height 9
paste input "Mexican Chicken"
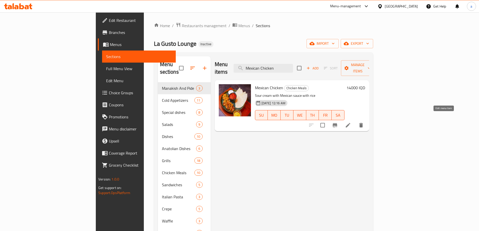
type input "Mexican Chicken"
click at [351, 123] on icon at bounding box center [348, 125] width 5 height 5
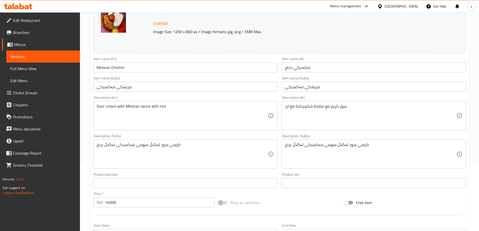
scroll to position [75, 0]
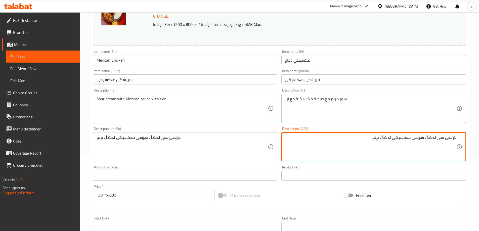
click at [344, 147] on textarea "کرێمی سور لەگەڵ سۆسی مەکسیکی لەگەڵ برنج" at bounding box center [371, 147] width 172 height 24
type textarea "کرێمی سور لەگەڵ سۆسی مەکسیکی لەگەڵ برنج و ئاو"
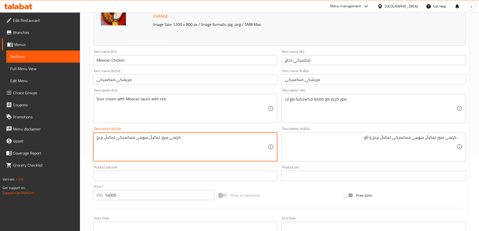
paste textarea "و ئاو"
type textarea "کرێمی سور لەگەڵ سۆسی مەکسیکی لەگەڵ برنج و ئاو"
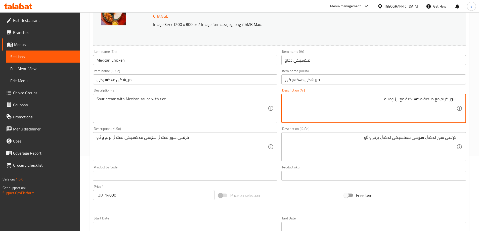
type textarea "سور كريم مع صلصة مكسيكية مع ارز ومياه"
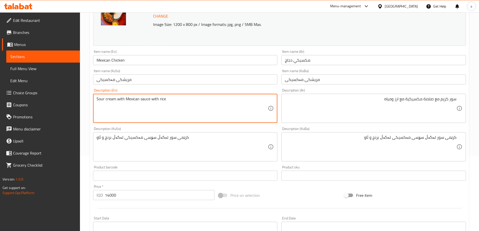
paste textarea "and water"
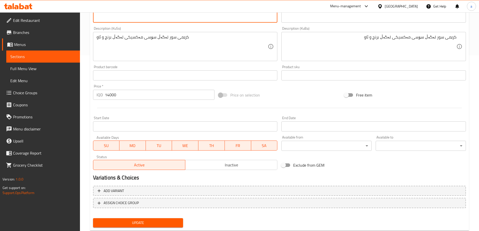
scroll to position [189, 0]
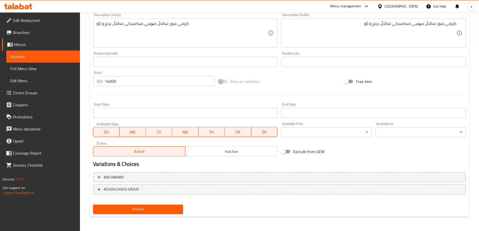
type textarea "Sour cream with Mexican sauce with rice and water"
click at [150, 209] on span "Update" at bounding box center [138, 209] width 82 height 6
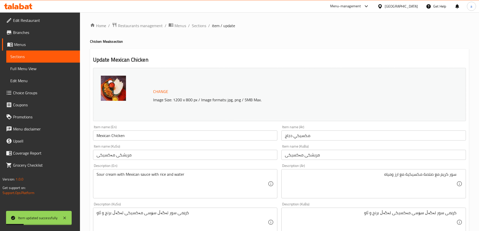
click at [37, 56] on span "Sections" at bounding box center [43, 57] width 66 height 6
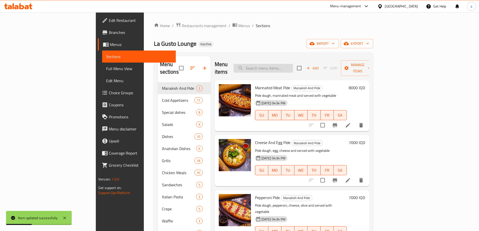
click at [290, 65] on input "search" at bounding box center [263, 68] width 59 height 9
paste input "Mexican Chicken"
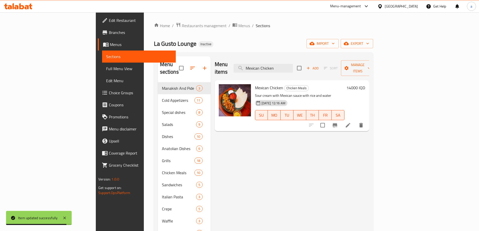
type input "Mexican Chicken"
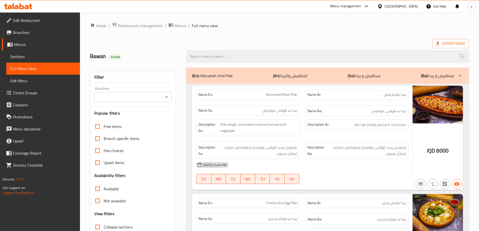
click at [168, 98] on icon "Open" at bounding box center [167, 97] width 6 height 6
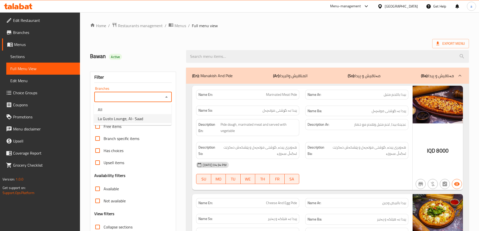
click at [162, 119] on li "La Gusto Lounge, Al- Saad" at bounding box center [133, 118] width 78 height 9
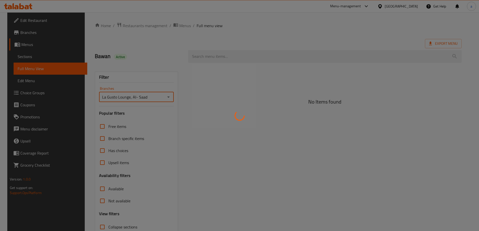
type input "La Gusto Lounge, Al- Saad"
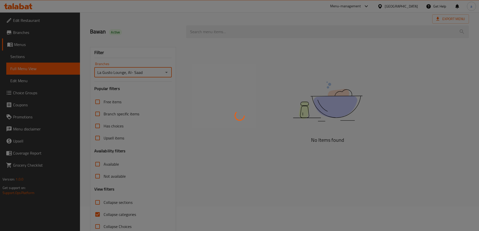
scroll to position [36, 0]
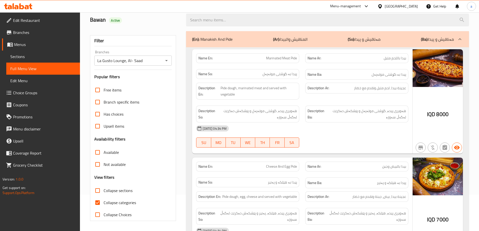
click at [104, 200] on span "Collapse categories" at bounding box center [120, 203] width 32 height 6
click at [104, 200] on input "Collapse categories" at bounding box center [98, 203] width 12 height 12
click at [104, 202] on span "Collapse categories" at bounding box center [120, 203] width 32 height 6
click at [104, 202] on input "Collapse categories" at bounding box center [98, 203] width 12 height 12
checkbox input "true"
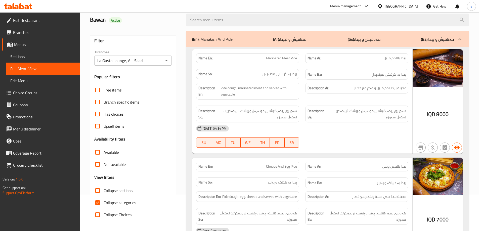
click at [106, 189] on span "Collapse sections" at bounding box center [118, 191] width 29 height 6
click at [104, 189] on input "Collapse sections" at bounding box center [98, 191] width 12 height 12
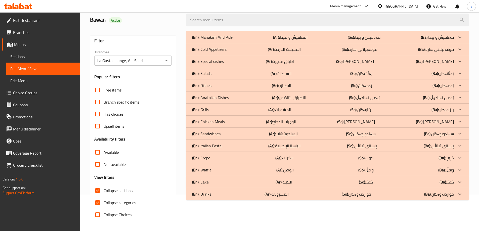
click at [126, 192] on span "Collapse sections" at bounding box center [118, 191] width 29 height 6
click at [104, 192] on input "Collapse sections" at bounding box center [98, 191] width 12 height 12
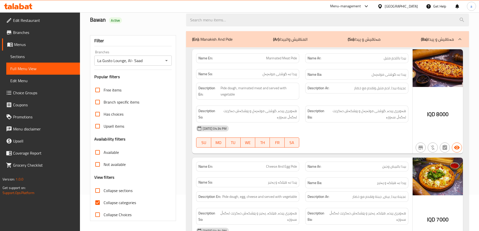
click at [400, 37] on div "(En): Manakish And Pide (Ar): المناقيش والبيدا (So): مەناقیش و پیدا (Ba): مەناق…" at bounding box center [323, 39] width 262 height 6
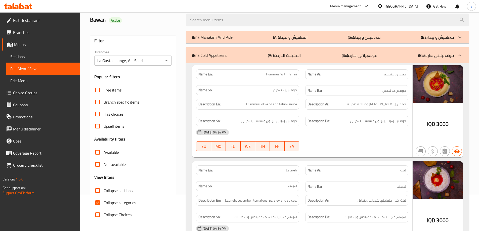
click at [109, 190] on span "Collapse sections" at bounding box center [118, 191] width 29 height 6
click at [104, 190] on input "Collapse sections" at bounding box center [98, 191] width 12 height 12
checkbox input "true"
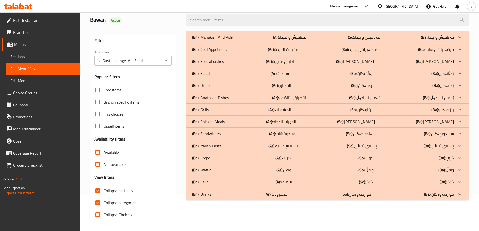
click at [299, 134] on div "(En): Sandwiches (Ar): السندويتشات (So): سەندویچەکان (Ba): سەندویچەکان" at bounding box center [323, 134] width 262 height 6
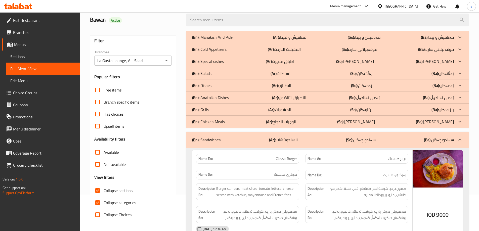
click at [296, 120] on p "(Ar): الوجبات الدجاج" at bounding box center [281, 122] width 30 height 6
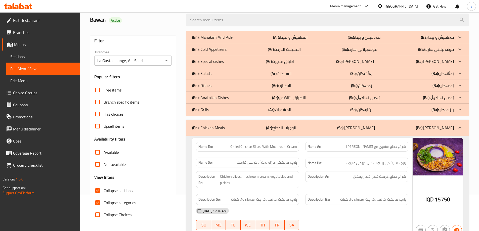
click at [288, 85] on p "(Ar): الاطباق" at bounding box center [281, 86] width 19 height 6
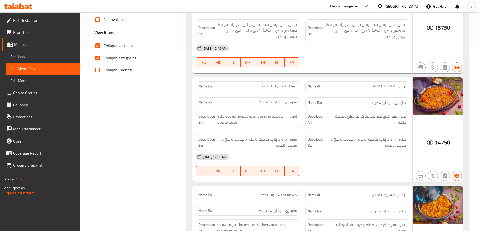
scroll to position [112, 0]
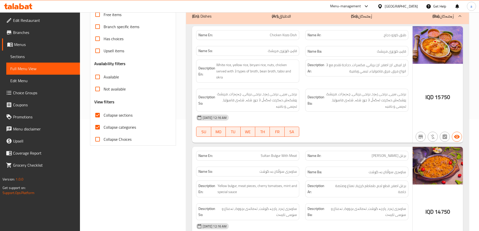
click at [346, 20] on div "(En): Dishes (Ar): الاطباق (So): ژەمەکان (Ba): ژەمەکان" at bounding box center [327, 16] width 283 height 16
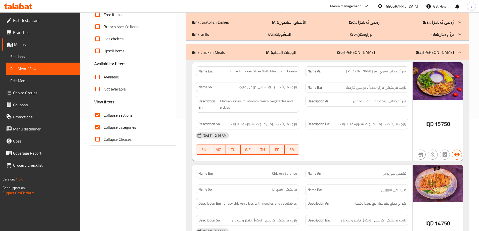
scroll to position [36, 0]
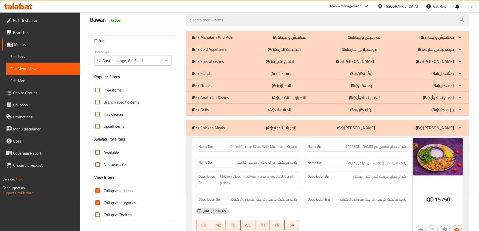
click at [281, 85] on p "(Ar): الاطباق" at bounding box center [281, 86] width 19 height 6
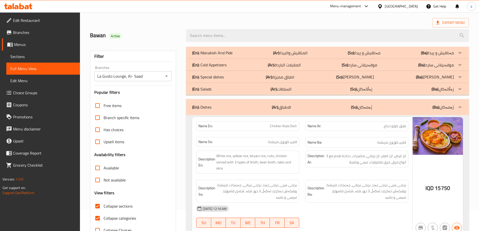
scroll to position [0, 0]
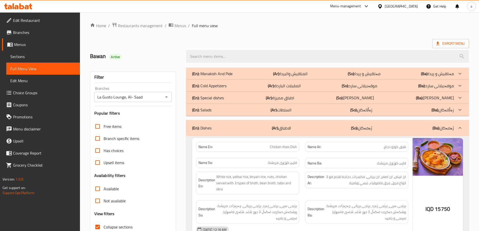
click at [306, 125] on div "(En): Dishes (Ar): الاطباق (So): ژەمەکان (Ba): ژەمەکان" at bounding box center [323, 128] width 262 height 6
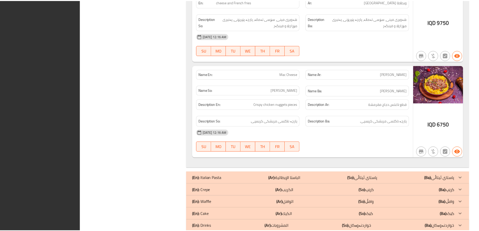
scroll to position [1631, 0]
